Goal: Transaction & Acquisition: Purchase product/service

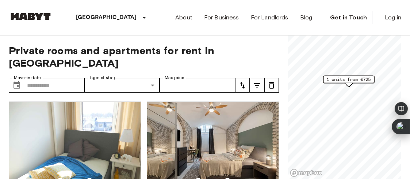
click at [110, 75] on label "Type of stay" at bounding box center [103, 78] width 26 height 6
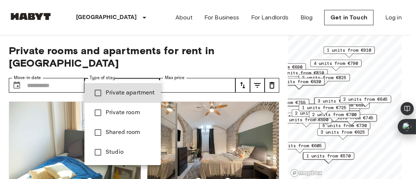
click at [125, 138] on li "Shared room" at bounding box center [122, 132] width 76 height 20
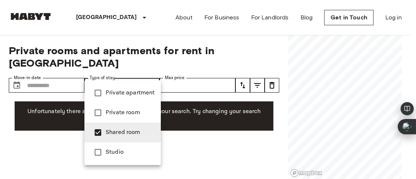
click at [211, 128] on div at bounding box center [208, 89] width 416 height 179
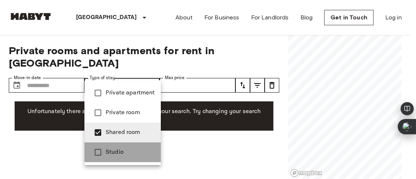
click at [123, 151] on span "Studio" at bounding box center [130, 152] width 49 height 9
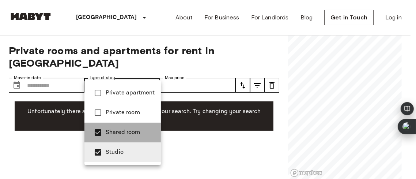
click at [123, 135] on span "Shared room" at bounding box center [130, 132] width 49 height 9
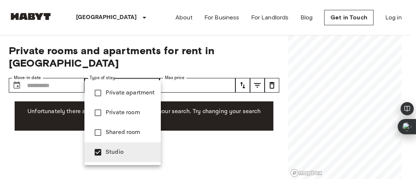
click at [193, 142] on div at bounding box center [208, 89] width 416 height 179
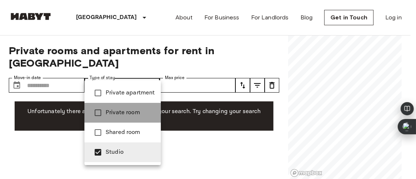
click at [137, 112] on span "Private room" at bounding box center [130, 112] width 49 height 9
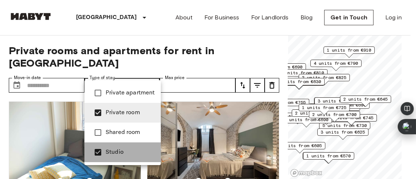
click at [137, 150] on span "Studio" at bounding box center [130, 152] width 49 height 9
type input "**********"
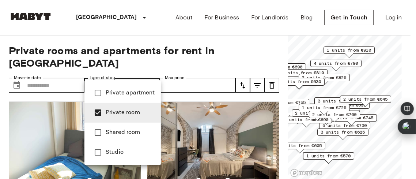
click at [410, 42] on div at bounding box center [208, 89] width 416 height 179
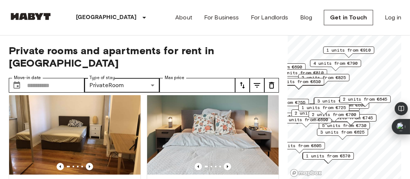
scroll to position [341, 0]
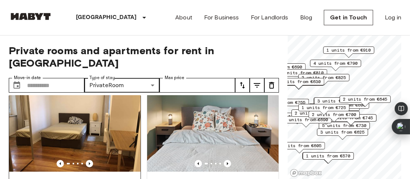
click at [126, 127] on img at bounding box center [75, 128] width 132 height 88
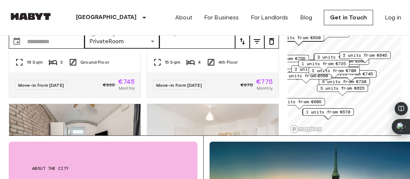
scroll to position [49, 0]
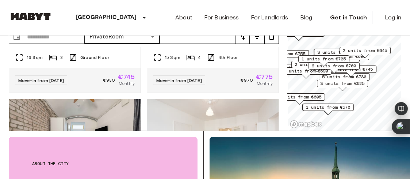
click at [342, 107] on span "1 units from €570" at bounding box center [328, 107] width 45 height 7
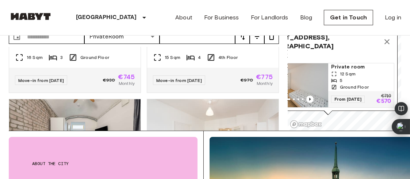
click at [317, 75] on img "Map marker" at bounding box center [296, 85] width 66 height 44
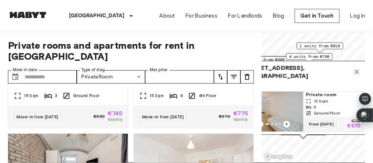
scroll to position [0, 0]
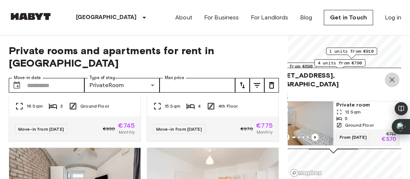
click at [396, 75] on icon "Map marker" at bounding box center [392, 79] width 9 height 9
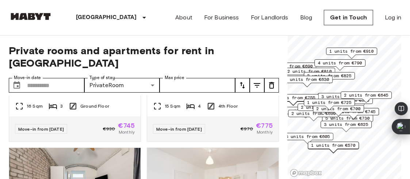
click at [349, 108] on div "1 units from €725" at bounding box center [329, 104] width 51 height 11
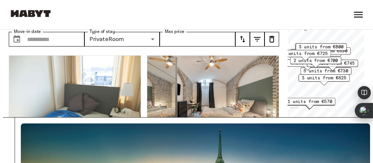
scroll to position [44, 0]
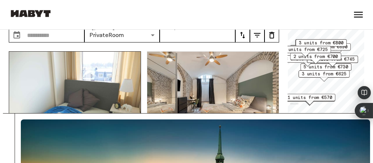
click at [83, 99] on img at bounding box center [75, 96] width 132 height 88
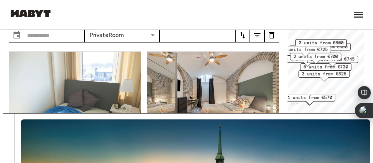
click at [342, 77] on span "3 units from €625" at bounding box center [324, 74] width 45 height 7
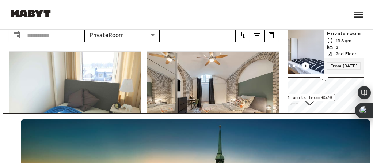
click at [293, 52] on img "Map marker" at bounding box center [291, 52] width 66 height 44
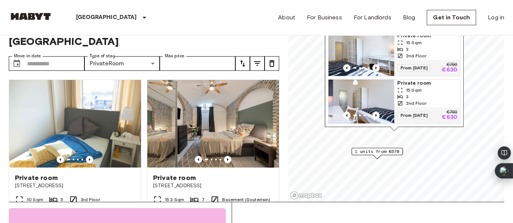
scroll to position [0, 0]
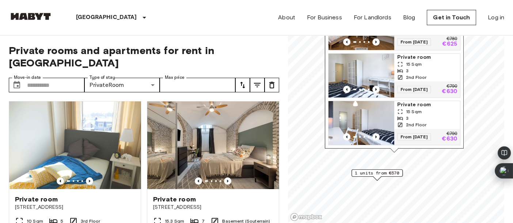
click at [410, 133] on span "From 04 Nov 25" at bounding box center [414, 136] width 34 height 7
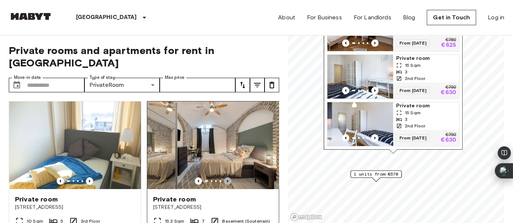
click at [224, 178] on icon "Previous image" at bounding box center [227, 181] width 7 height 7
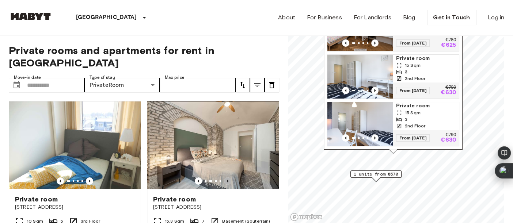
click at [224, 178] on icon "Previous image" at bounding box center [227, 181] width 7 height 7
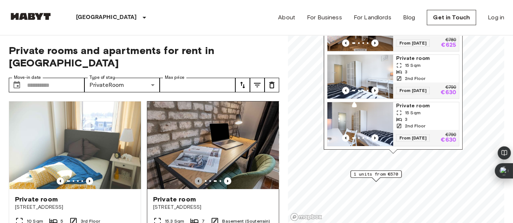
click at [195, 178] on icon "Previous image" at bounding box center [198, 181] width 7 height 7
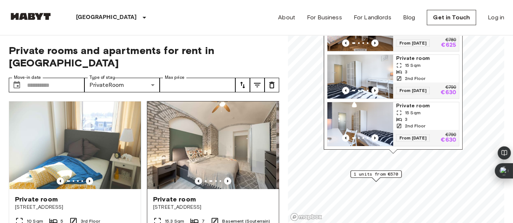
scroll to position [61, 0]
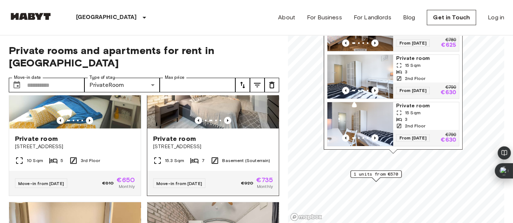
click at [244, 117] on div at bounding box center [213, 120] width 132 height 7
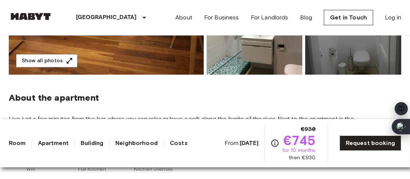
scroll to position [195, 0]
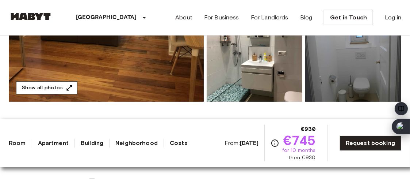
click at [75, 88] on button "Show all photos" at bounding box center [46, 88] width 61 height 14
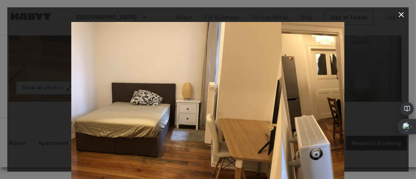
drag, startPoint x: 269, startPoint y: 111, endPoint x: 105, endPoint y: 112, distance: 163.3
click at [105, 112] on img at bounding box center [145, 113] width 273 height 182
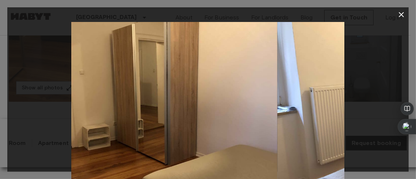
drag, startPoint x: 254, startPoint y: 114, endPoint x: 45, endPoint y: 117, distance: 208.6
click at [47, 117] on div at bounding box center [207, 113] width 401 height 182
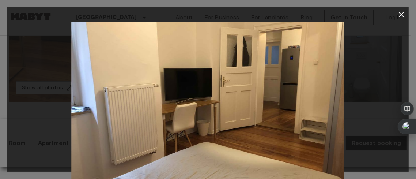
drag, startPoint x: 259, startPoint y: 112, endPoint x: 98, endPoint y: 115, distance: 161.5
click at [152, 115] on img at bounding box center [208, 113] width 273 height 182
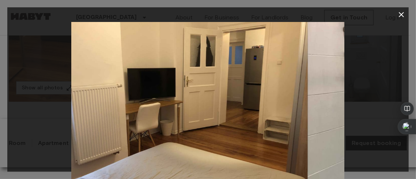
drag, startPoint x: 121, startPoint y: 119, endPoint x: 0, endPoint y: 120, distance: 120.6
click at [0, 120] on div "3 / 7" at bounding box center [208, 89] width 416 height 179
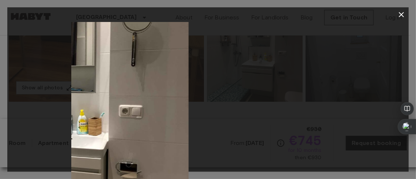
drag, startPoint x: 313, startPoint y: 113, endPoint x: 118, endPoint y: 125, distance: 195.8
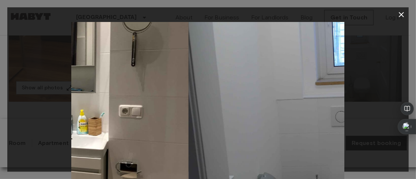
click at [118, 125] on img at bounding box center [52, 113] width 273 height 182
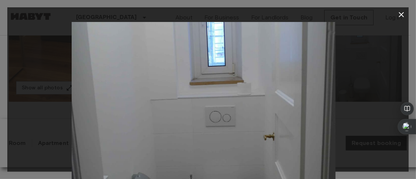
drag, startPoint x: 268, startPoint y: 122, endPoint x: 57, endPoint y: 128, distance: 211.2
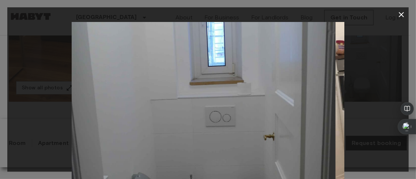
click at [87, 128] on img at bounding box center [199, 113] width 273 height 182
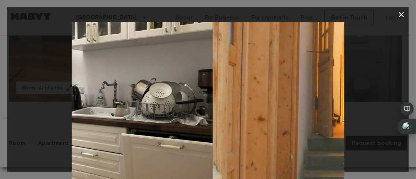
drag, startPoint x: 213, startPoint y: 114, endPoint x: 69, endPoint y: 118, distance: 144.4
click at [73, 118] on img at bounding box center [76, 113] width 273 height 182
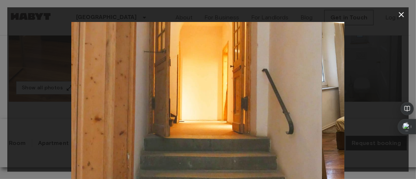
drag, startPoint x: 172, startPoint y: 115, endPoint x: 56, endPoint y: 125, distance: 115.8
click at [61, 124] on div at bounding box center [207, 113] width 401 height 182
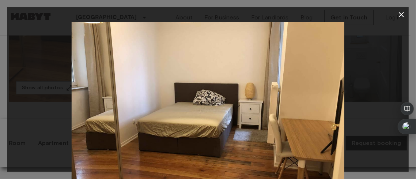
drag, startPoint x: 122, startPoint y: 125, endPoint x: 9, endPoint y: 129, distance: 113.0
click at [20, 129] on div at bounding box center [207, 113] width 401 height 182
click at [398, 14] on icon "button" at bounding box center [401, 14] width 9 height 9
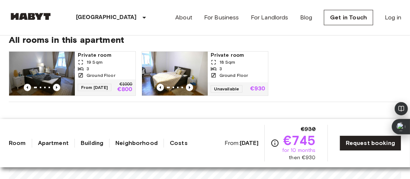
scroll to position [438, 0]
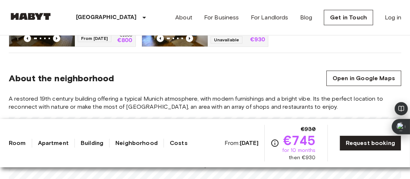
click at [180, 144] on link "Costs" at bounding box center [179, 142] width 18 height 9
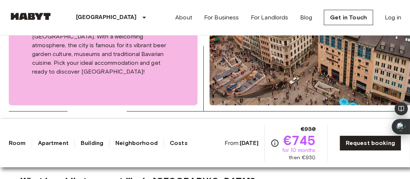
scroll to position [1101, 0]
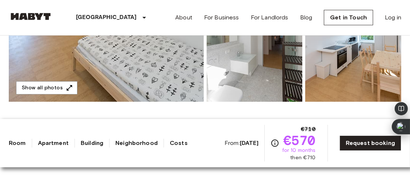
scroll to position [146, 0]
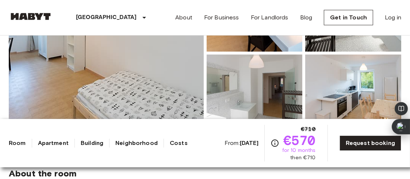
click at [172, 81] on img at bounding box center [106, 53] width 195 height 194
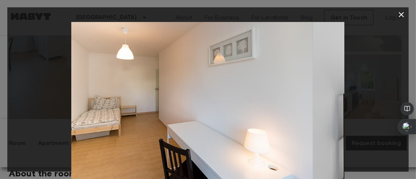
drag, startPoint x: 163, startPoint y: 101, endPoint x: 0, endPoint y: 101, distance: 163.3
click at [0, 101] on div "1 / 9" at bounding box center [208, 89] width 416 height 179
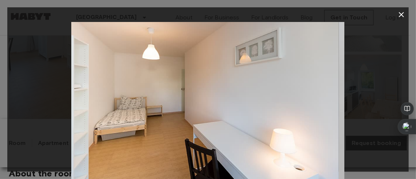
drag, startPoint x: 258, startPoint y: 115, endPoint x: 0, endPoint y: 115, distance: 257.5
click at [0, 115] on div "2 / 9" at bounding box center [208, 89] width 416 height 179
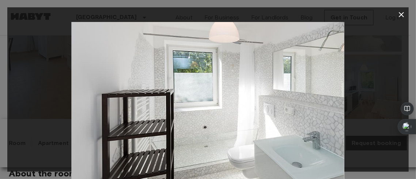
drag, startPoint x: 240, startPoint y: 125, endPoint x: 47, endPoint y: 115, distance: 192.4
click at [78, 117] on img at bounding box center [208, 113] width 273 height 182
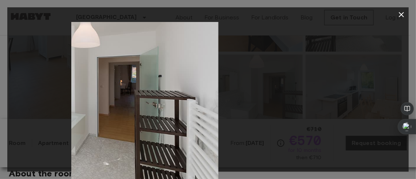
drag, startPoint x: 162, startPoint y: 124, endPoint x: 121, endPoint y: 122, distance: 40.6
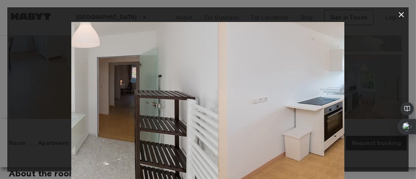
click at [121, 122] on img at bounding box center [82, 113] width 273 height 182
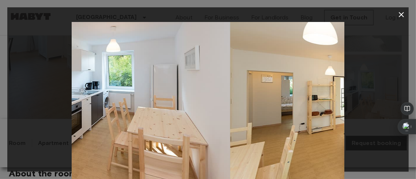
drag, startPoint x: 236, startPoint y: 113, endPoint x: 106, endPoint y: 114, distance: 129.7
click at [111, 114] on img at bounding box center [93, 113] width 273 height 182
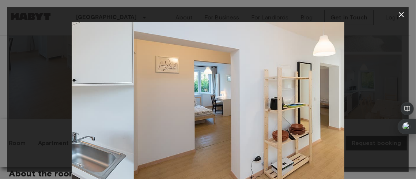
drag, startPoint x: 236, startPoint y: 115, endPoint x: 0, endPoint y: 114, distance: 236.4
click at [0, 114] on div "6 / 9" at bounding box center [208, 89] width 416 height 179
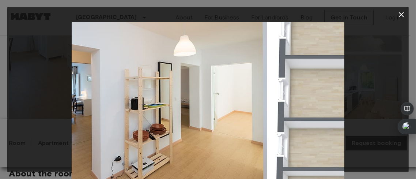
drag, startPoint x: 199, startPoint y: 128, endPoint x: 56, endPoint y: 142, distance: 143.9
click at [117, 141] on img at bounding box center [130, 113] width 273 height 182
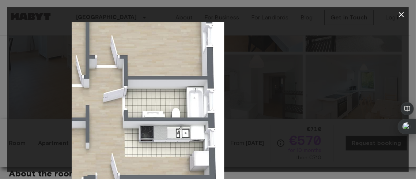
drag, startPoint x: 213, startPoint y: 132, endPoint x: 48, endPoint y: 130, distance: 165.1
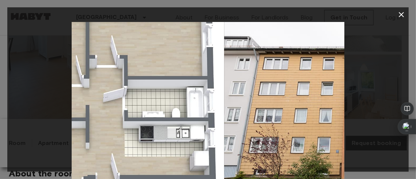
click at [49, 130] on div at bounding box center [207, 113] width 401 height 182
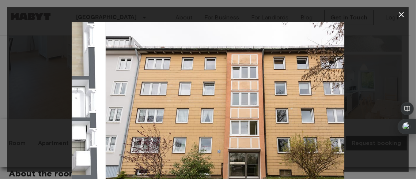
drag, startPoint x: 216, startPoint y: 123, endPoint x: 361, endPoint y: 128, distance: 145.1
click at [290, 128] on img at bounding box center [242, 113] width 273 height 182
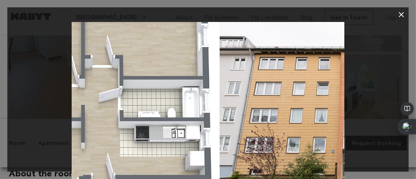
drag, startPoint x: 236, startPoint y: 124, endPoint x: 0, endPoint y: 124, distance: 235.6
click at [0, 124] on div "8 / 9" at bounding box center [208, 89] width 416 height 179
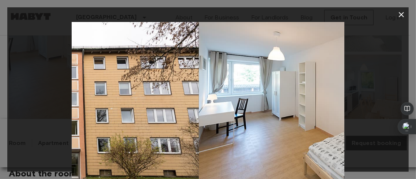
drag, startPoint x: 76, startPoint y: 123, endPoint x: 0, endPoint y: 123, distance: 76.0
click at [0, 123] on div "9 / 9" at bounding box center [208, 89] width 416 height 179
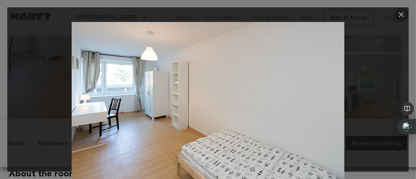
click at [403, 18] on icon "button" at bounding box center [401, 14] width 9 height 9
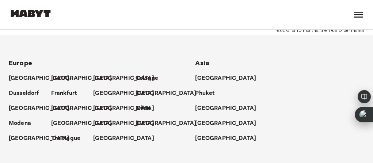
scroll to position [753, 0]
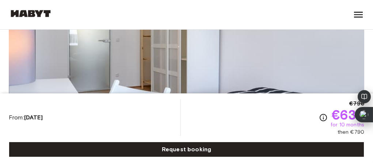
scroll to position [88, 0]
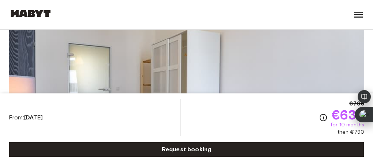
click at [109, 55] on img at bounding box center [186, 105] width 355 height 194
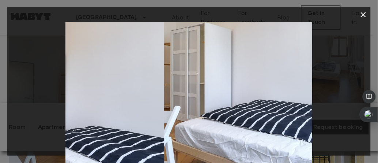
drag, startPoint x: 240, startPoint y: 140, endPoint x: 0, endPoint y: 113, distance: 241.9
click at [0, 113] on div "1 / 20" at bounding box center [189, 81] width 378 height 163
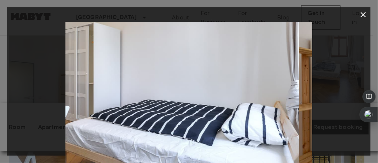
drag, startPoint x: 100, startPoint y: 117, endPoint x: 8, endPoint y: 119, distance: 92.4
click at [8, 119] on div at bounding box center [188, 104] width 363 height 164
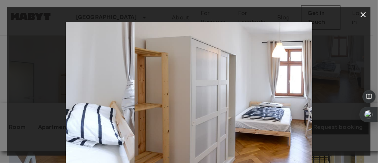
drag, startPoint x: 125, startPoint y: 123, endPoint x: 0, endPoint y: 145, distance: 126.8
click at [0, 145] on div "2 / 20" at bounding box center [189, 81] width 378 height 163
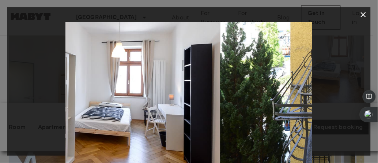
drag, startPoint x: 270, startPoint y: 122, endPoint x: 109, endPoint y: 120, distance: 160.4
click at [133, 121] on img at bounding box center [97, 104] width 246 height 164
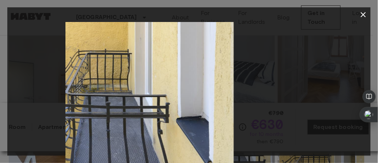
drag, startPoint x: 164, startPoint y: 111, endPoint x: 0, endPoint y: 115, distance: 164.1
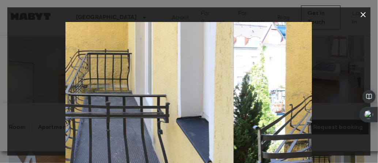
click at [0, 121] on div "4 / 20" at bounding box center [189, 81] width 378 height 163
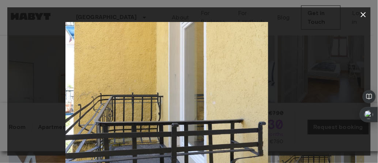
drag, startPoint x: 122, startPoint y: 109, endPoint x: 3, endPoint y: 101, distance: 119.4
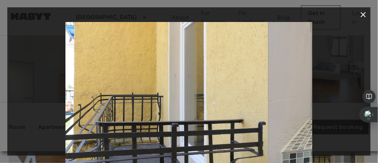
click at [0, 106] on div "5 / 20" at bounding box center [189, 81] width 378 height 163
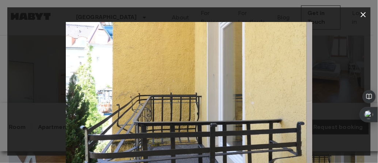
drag, startPoint x: 262, startPoint y: 110, endPoint x: 0, endPoint y: 127, distance: 262.5
click at [0, 127] on div "5 / 20" at bounding box center [189, 81] width 378 height 163
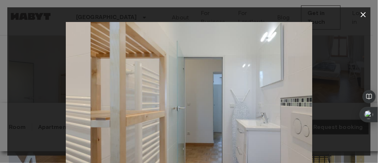
drag, startPoint x: 222, startPoint y: 108, endPoint x: 0, endPoint y: 101, distance: 221.8
click at [0, 108] on div "6 / 20" at bounding box center [189, 81] width 378 height 163
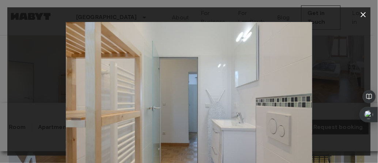
drag, startPoint x: 277, startPoint y: 96, endPoint x: 1, endPoint y: 104, distance: 275.6
click at [13, 106] on div at bounding box center [188, 104] width 363 height 164
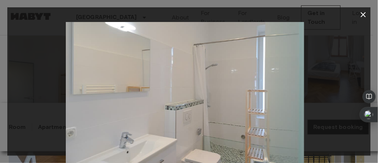
drag, startPoint x: 189, startPoint y: 102, endPoint x: 0, endPoint y: 114, distance: 189.6
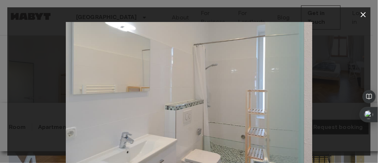
click at [0, 114] on div "8 / 20" at bounding box center [189, 81] width 378 height 163
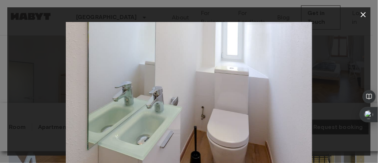
drag, startPoint x: 225, startPoint y: 113, endPoint x: 44, endPoint y: 139, distance: 183.5
click at [44, 139] on div at bounding box center [188, 104] width 363 height 164
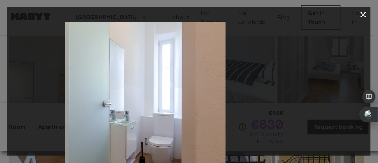
drag, startPoint x: 160, startPoint y: 138, endPoint x: 65, endPoint y: 145, distance: 95.6
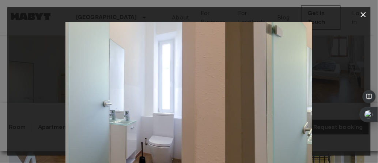
click at [65, 145] on div at bounding box center [188, 104] width 363 height 164
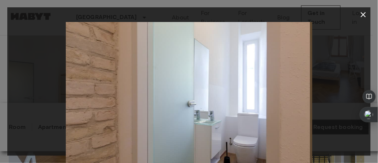
drag, startPoint x: 273, startPoint y: 118, endPoint x: 0, endPoint y: 134, distance: 273.0
click at [0, 134] on div "10 / 20" at bounding box center [189, 81] width 378 height 163
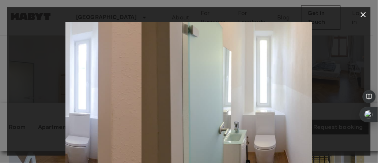
drag, startPoint x: 151, startPoint y: 119, endPoint x: 0, endPoint y: 125, distance: 150.6
click at [0, 125] on div "10 / 20" at bounding box center [189, 81] width 378 height 163
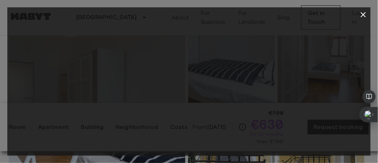
drag, startPoint x: 292, startPoint y: 99, endPoint x: 0, endPoint y: 122, distance: 292.5
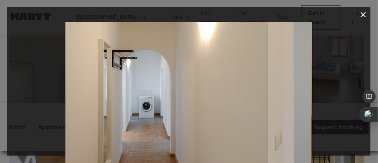
click at [0, 122] on div "11 / 20" at bounding box center [189, 81] width 378 height 163
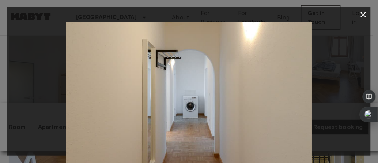
click at [0, 116] on div "12 / 20" at bounding box center [189, 81] width 378 height 163
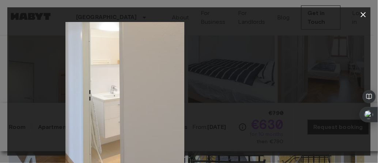
drag, startPoint x: 225, startPoint y: 106, endPoint x: 0, endPoint y: 123, distance: 226.0
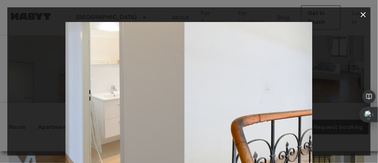
click at [0, 123] on div "13 / 20" at bounding box center [189, 81] width 378 height 163
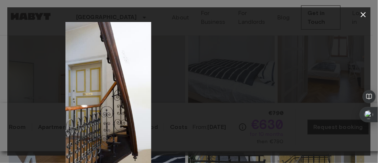
drag, startPoint x: 161, startPoint y: 122, endPoint x: 0, endPoint y: 140, distance: 162.4
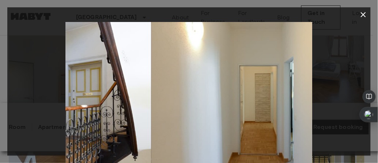
click at [0, 140] on div "14 / 20" at bounding box center [189, 81] width 378 height 163
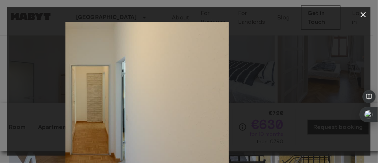
drag, startPoint x: 197, startPoint y: 129, endPoint x: 45, endPoint y: 148, distance: 153.9
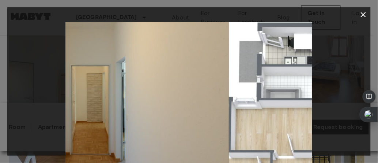
click at [59, 149] on div at bounding box center [188, 104] width 363 height 164
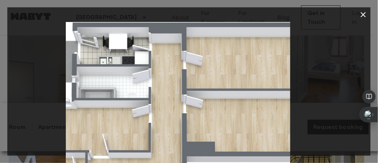
drag, startPoint x: 203, startPoint y: 123, endPoint x: 0, endPoint y: 150, distance: 204.5
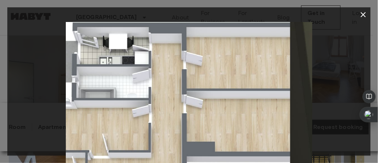
click at [0, 150] on div "16 / 20" at bounding box center [189, 81] width 378 height 163
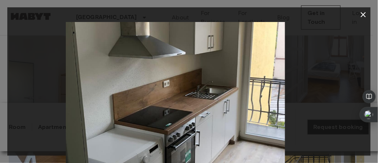
click at [148, 142] on img at bounding box center [162, 104] width 246 height 164
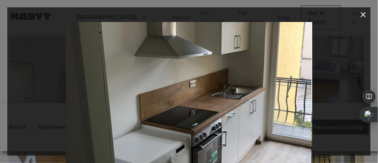
drag, startPoint x: 171, startPoint y: 139, endPoint x: 173, endPoint y: 57, distance: 81.5
click at [172, 58] on img at bounding box center [188, 104] width 246 height 164
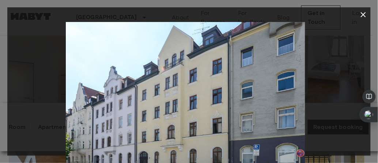
drag, startPoint x: 260, startPoint y: 82, endPoint x: 0, endPoint y: 144, distance: 267.1
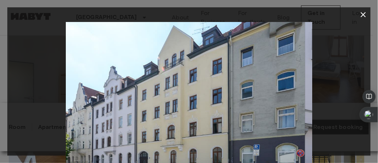
click at [0, 144] on div "17 / 20" at bounding box center [189, 81] width 378 height 163
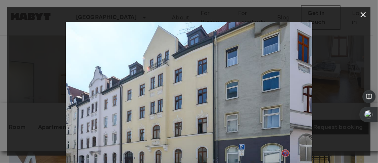
drag, startPoint x: 288, startPoint y: 64, endPoint x: 285, endPoint y: -16, distance: 79.3
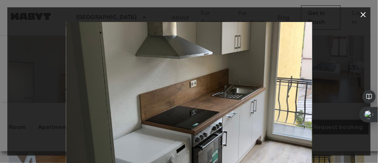
click at [363, 14] on icon "button" at bounding box center [363, 14] width 5 height 5
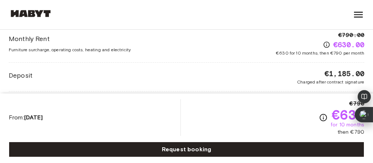
scroll to position [664, 0]
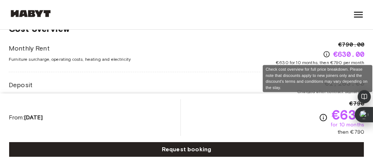
click at [330, 56] on icon "Check cost overview for full price breakdown. Please note that discounts apply …" at bounding box center [326, 53] width 7 height 7
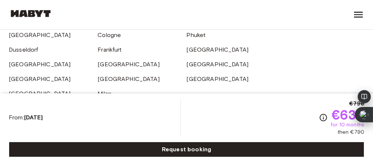
scroll to position [1625, 0]
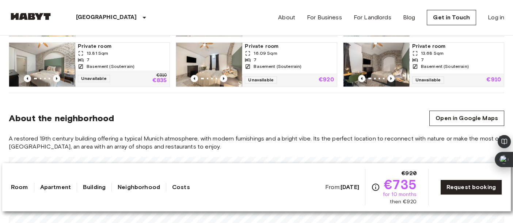
scroll to position [548, 0]
